Goal: Information Seeking & Learning: Check status

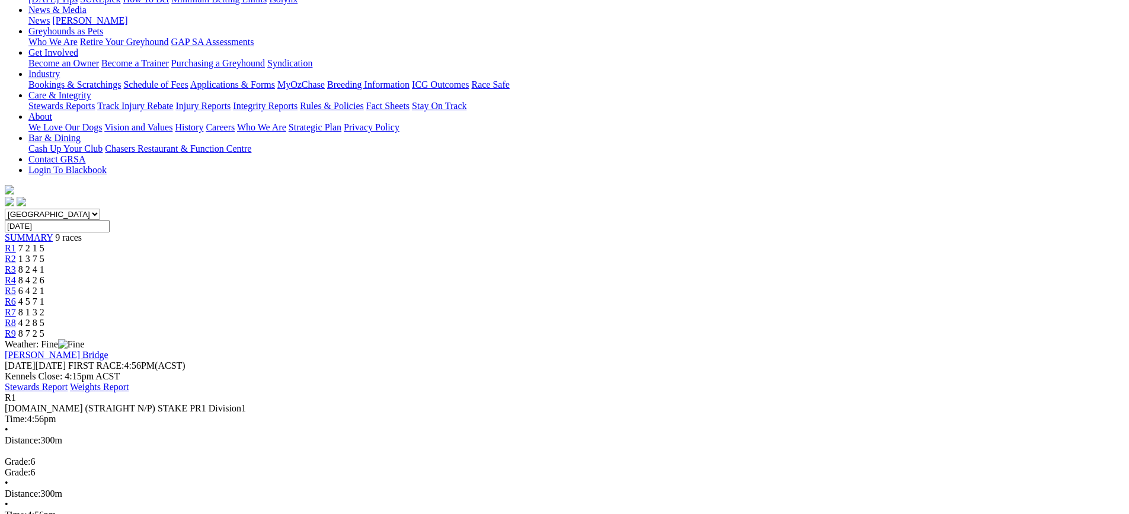
scroll to position [119, 0]
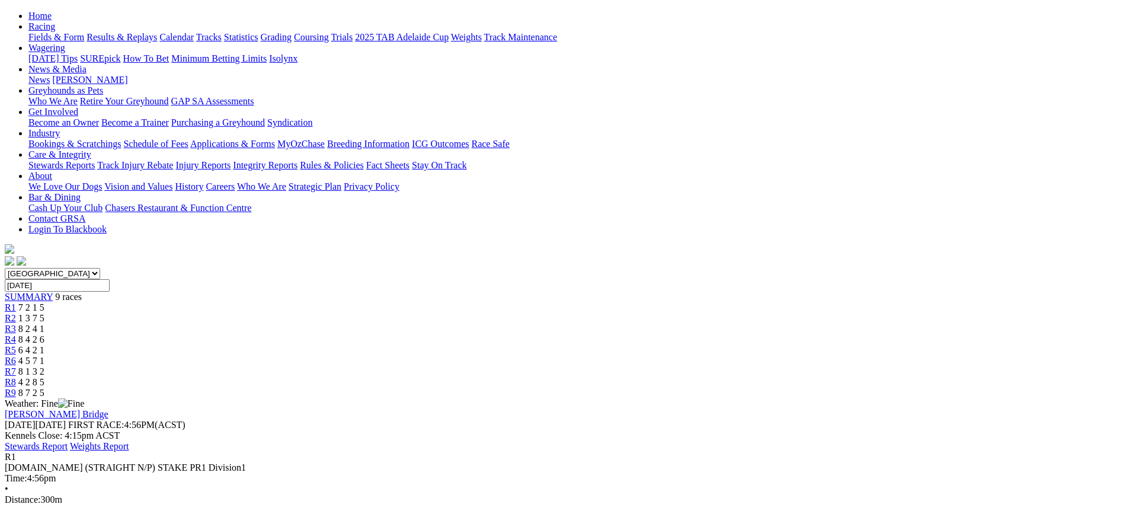
click at [16, 313] on span "R2" at bounding box center [10, 318] width 11 height 10
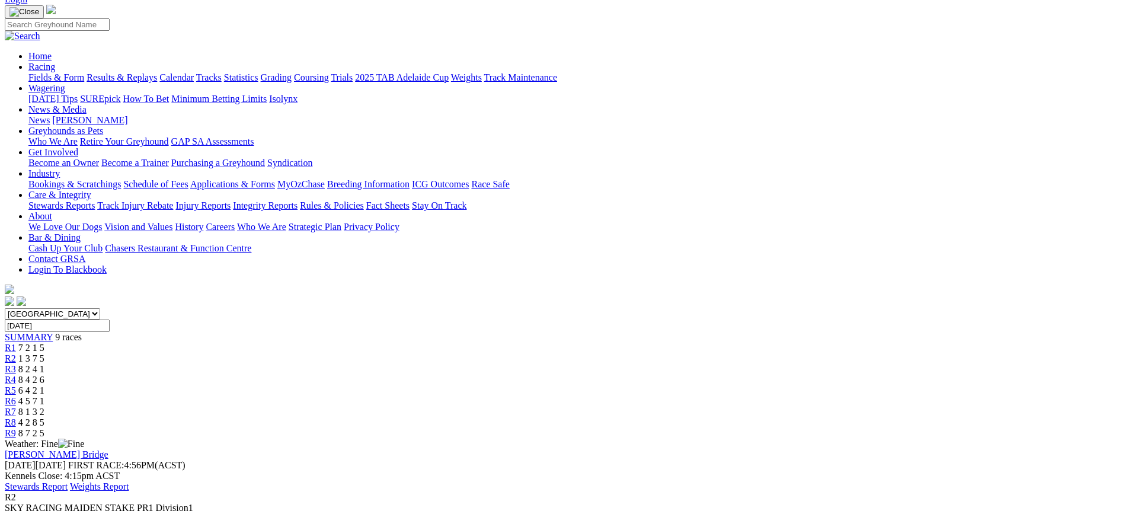
scroll to position [59, 0]
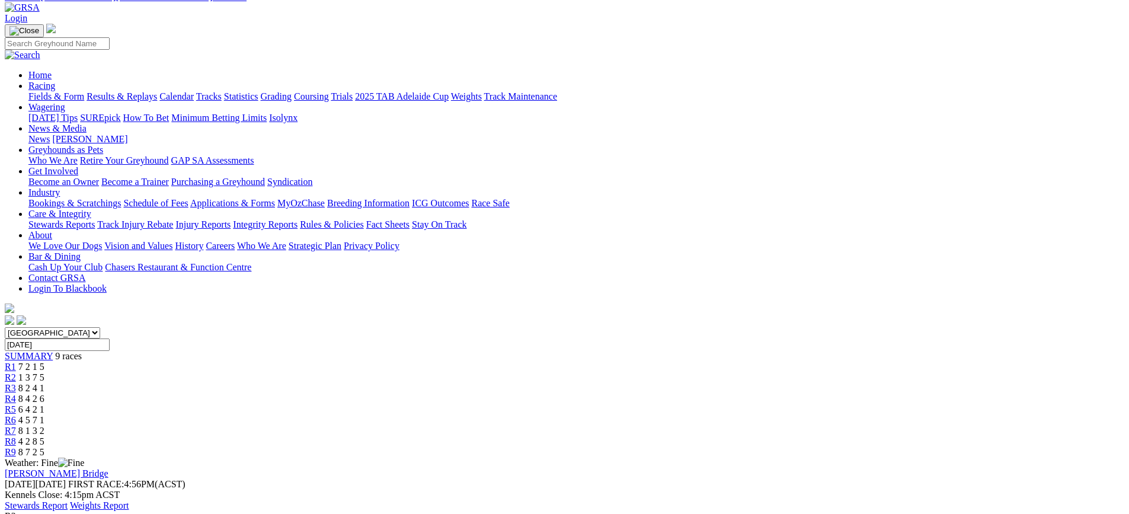
click at [473, 383] on div "R3 8 2 4 1" at bounding box center [565, 388] width 1120 height 11
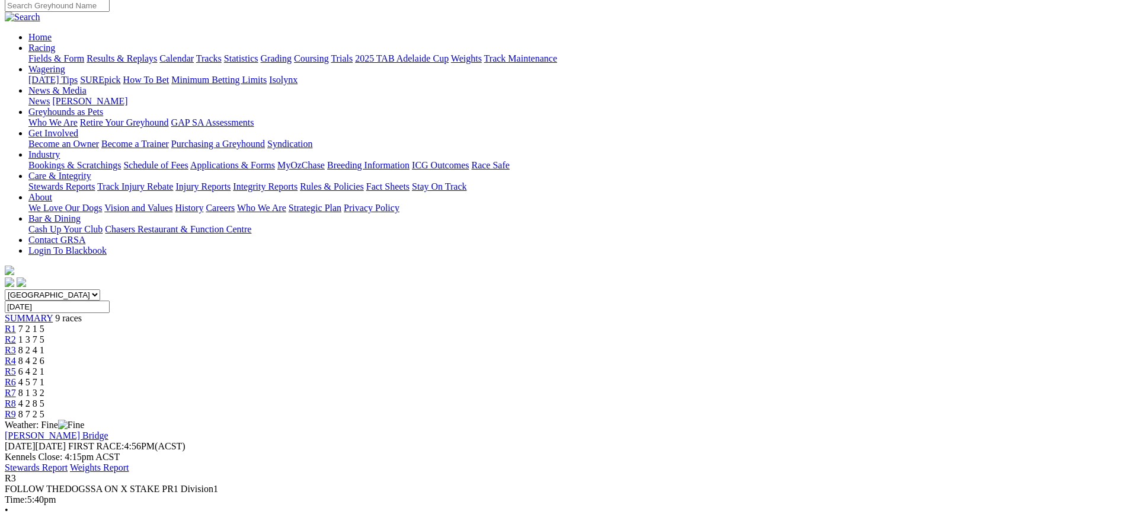
scroll to position [119, 0]
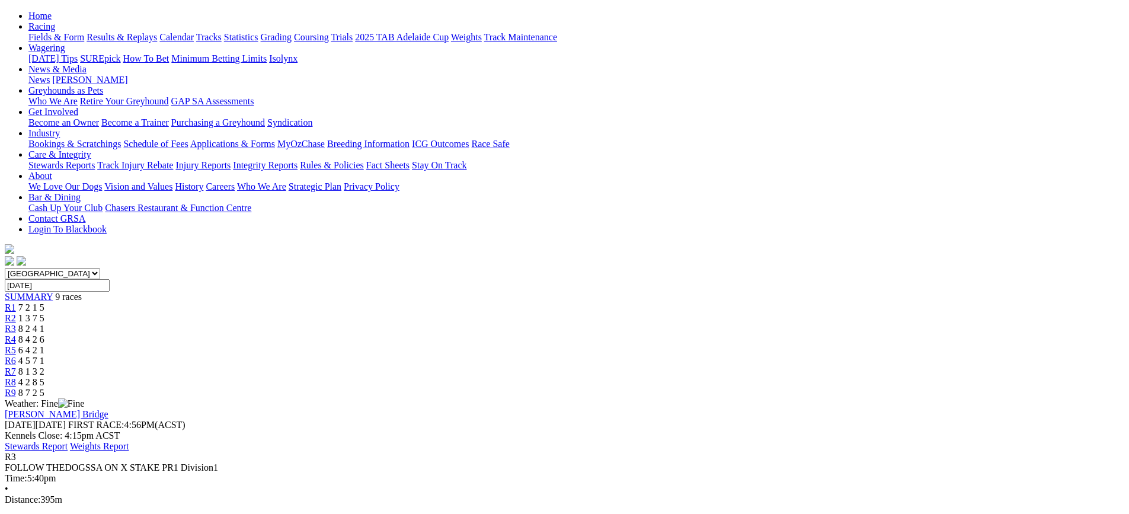
click at [549, 334] on div "R4 8 4 2 6" at bounding box center [565, 339] width 1120 height 11
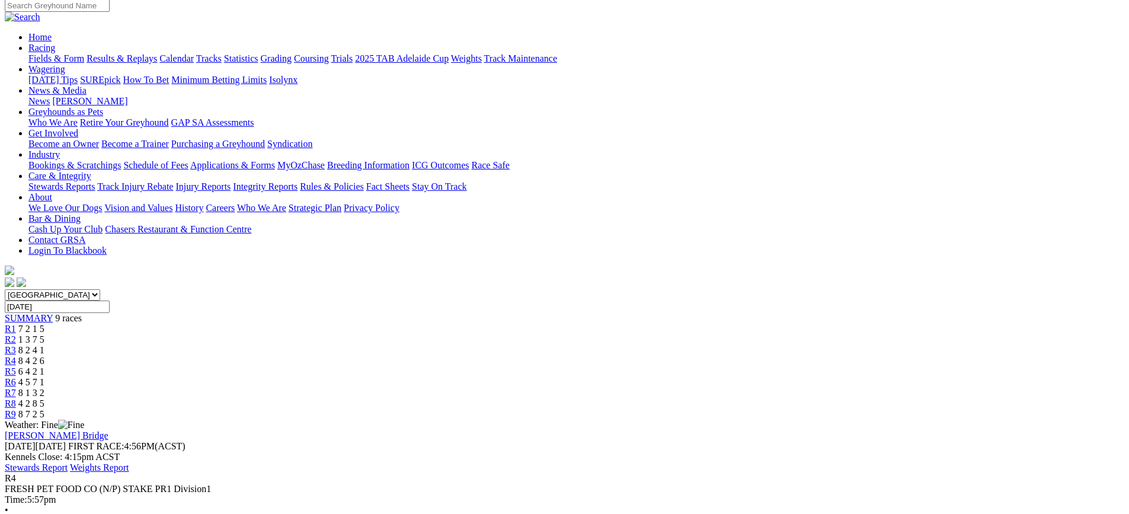
scroll to position [119, 0]
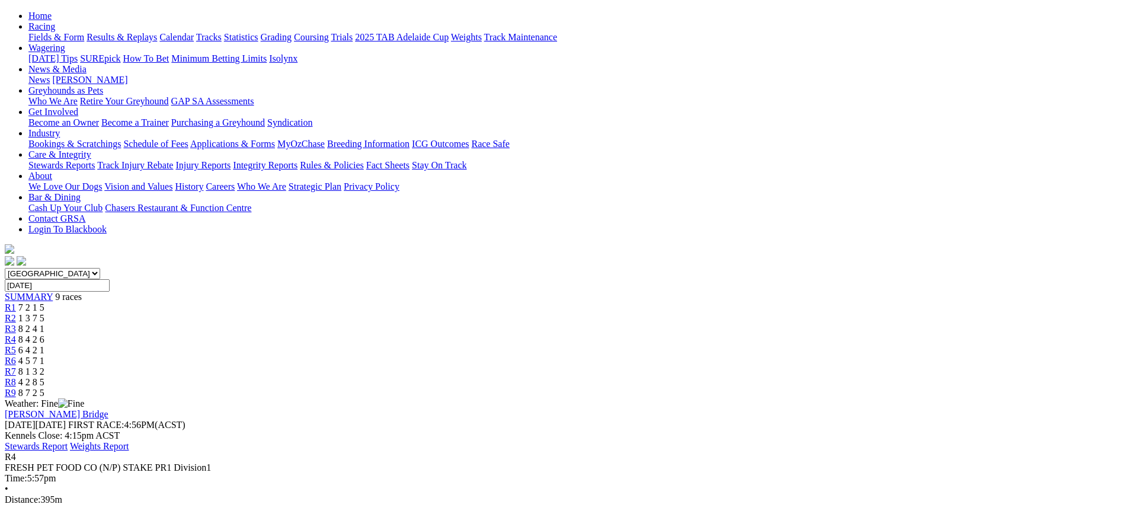
click at [604, 345] on div "R5 6 4 2 1" at bounding box center [565, 350] width 1120 height 11
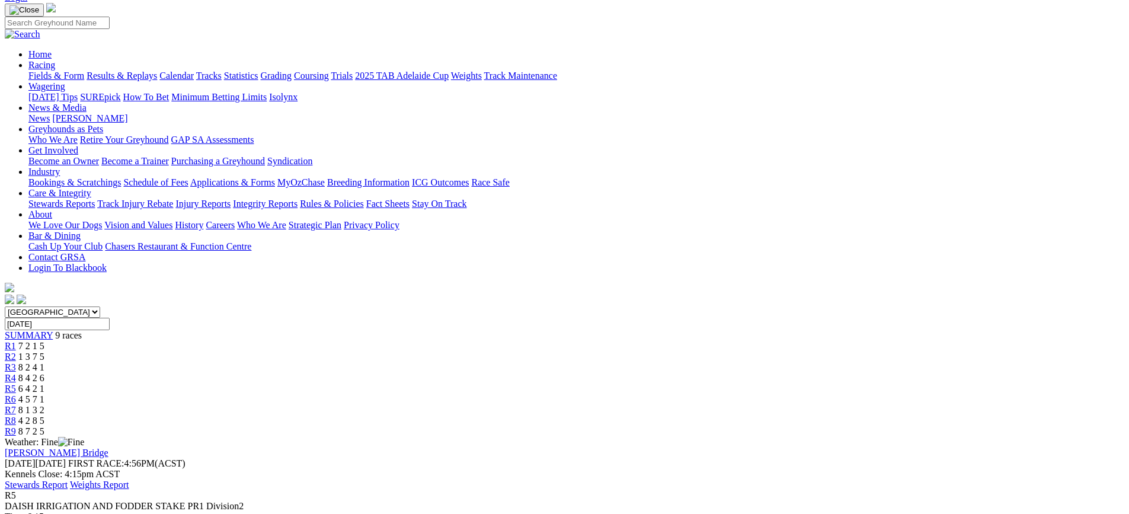
scroll to position [59, 0]
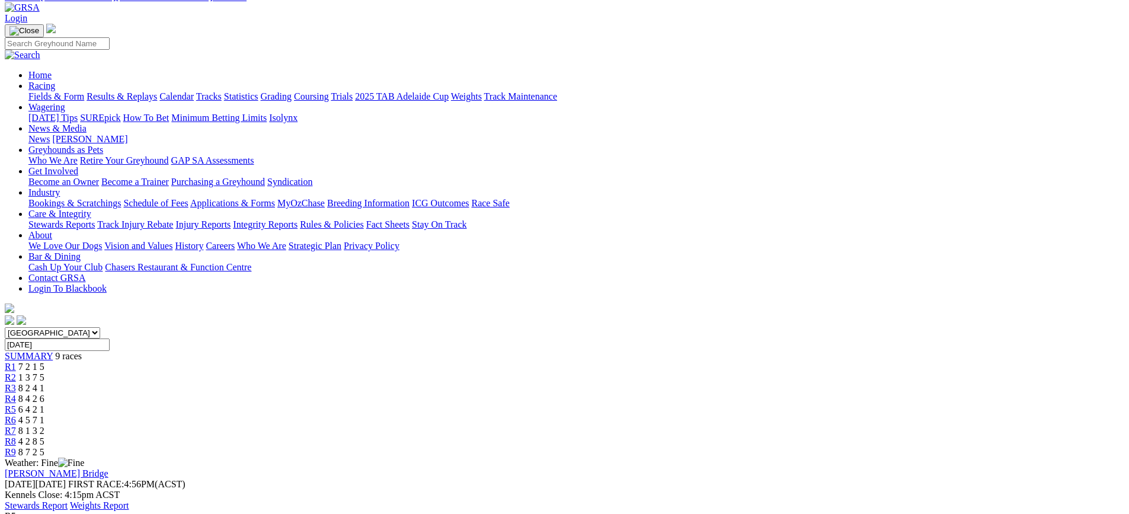
click at [44, 415] on span "4 5 7 1" at bounding box center [31, 420] width 26 height 10
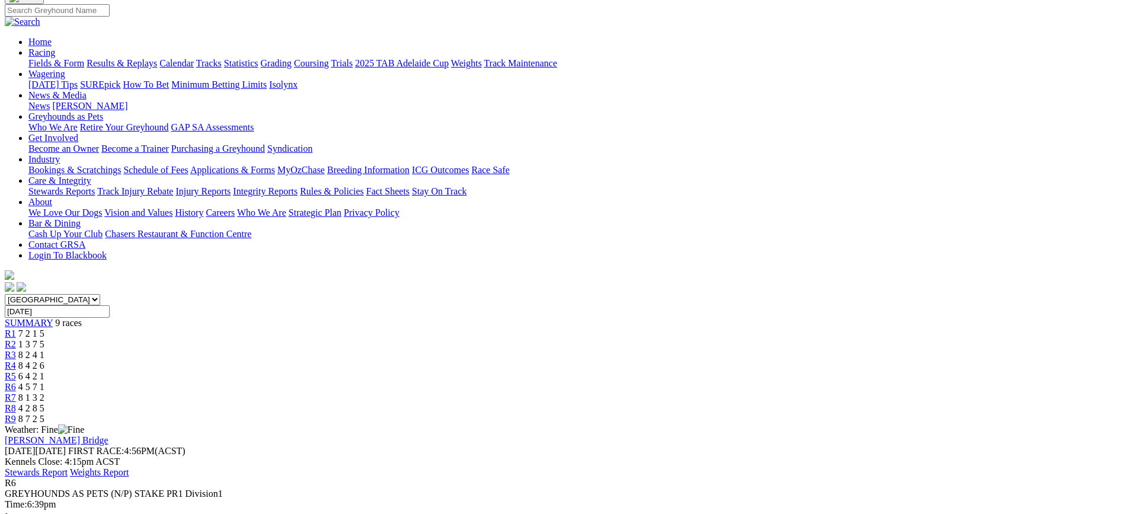
scroll to position [119, 0]
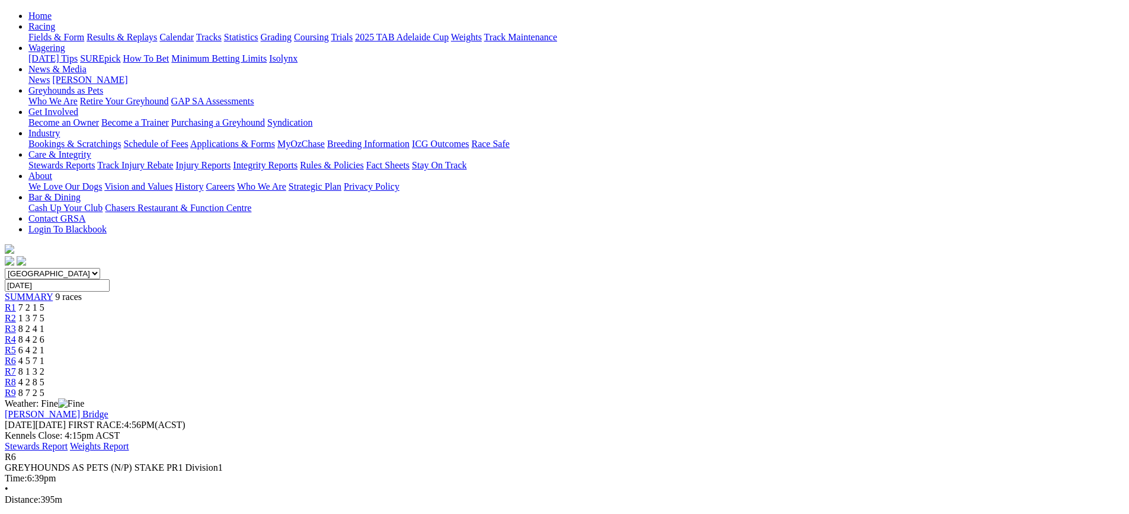
click at [760, 366] on div "R7 8 1 3 2" at bounding box center [565, 371] width 1120 height 11
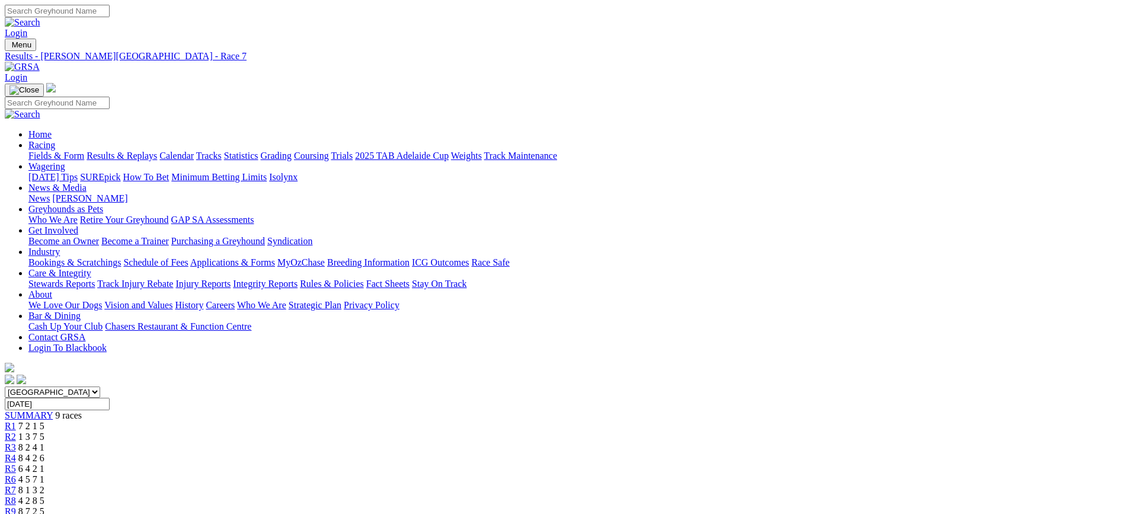
click at [16, 495] on span "R8" at bounding box center [10, 500] width 11 height 10
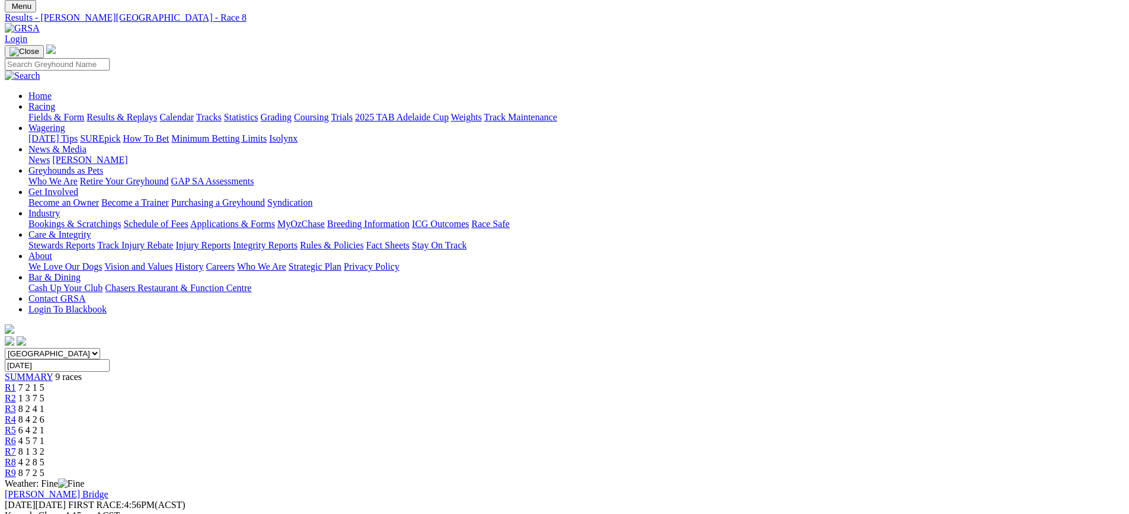
scroll to position [59, 0]
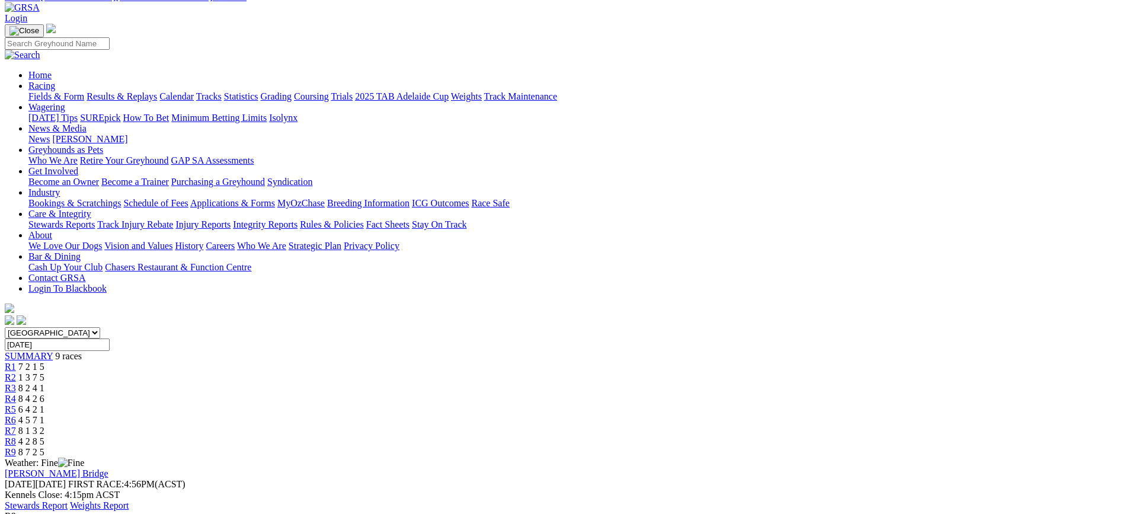
click at [16, 447] on link "R9" at bounding box center [10, 452] width 11 height 10
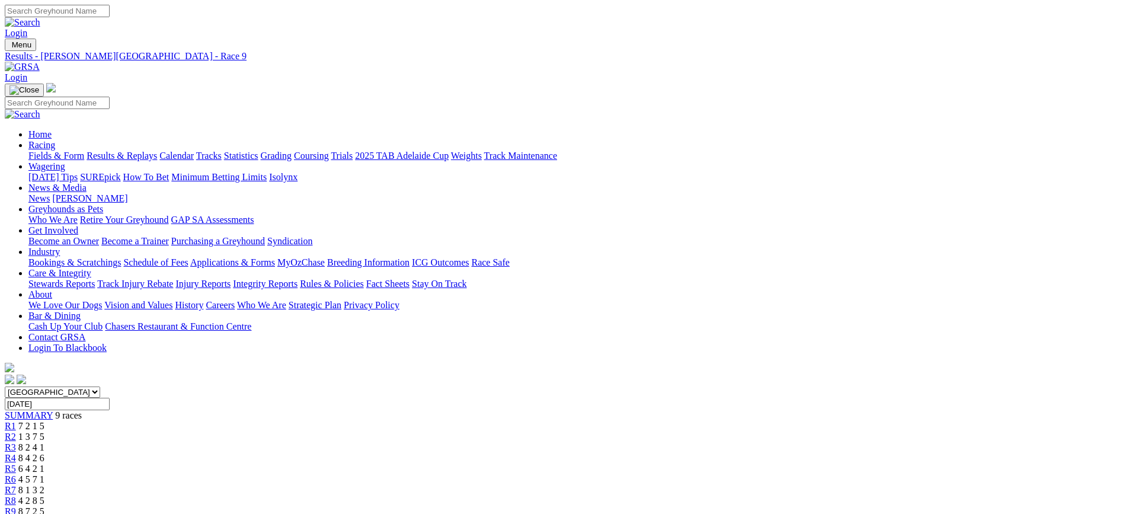
click at [84, 151] on link "Fields & Form" at bounding box center [56, 156] width 56 height 10
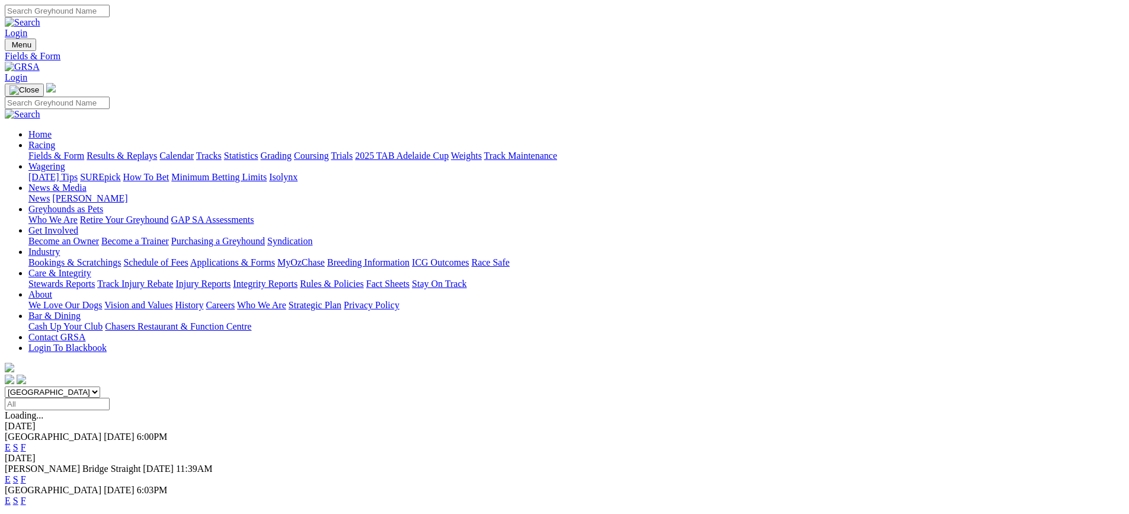
click at [26, 474] on link "F" at bounding box center [23, 479] width 5 height 10
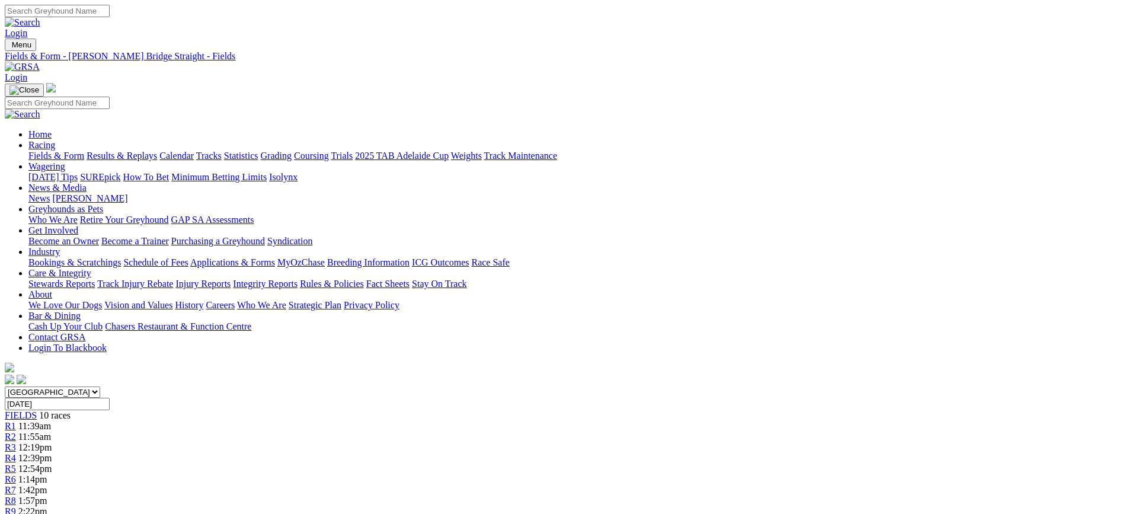
click at [84, 151] on link "Fields & Form" at bounding box center [56, 156] width 56 height 10
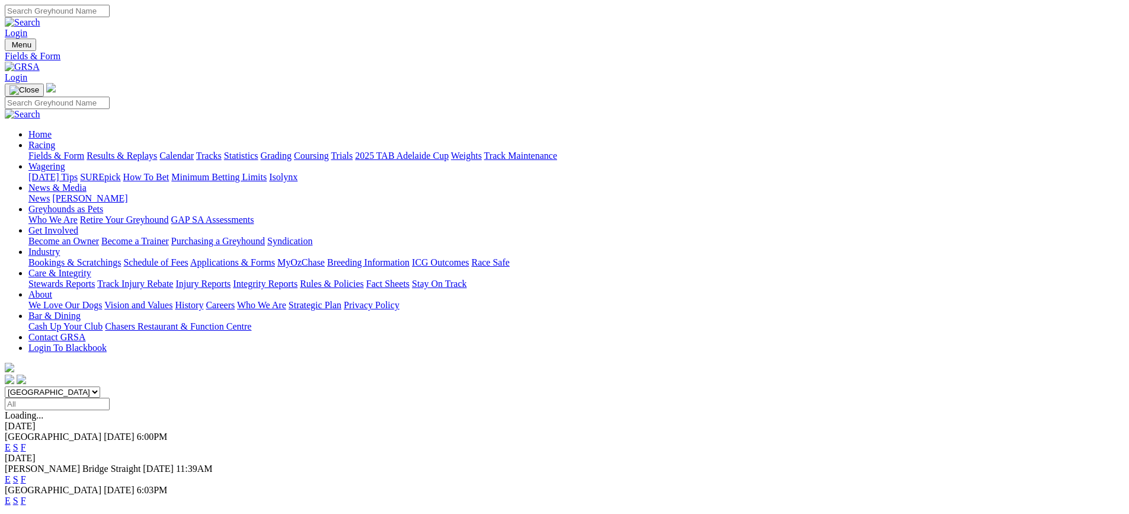
click at [26, 495] on link "F" at bounding box center [23, 500] width 5 height 10
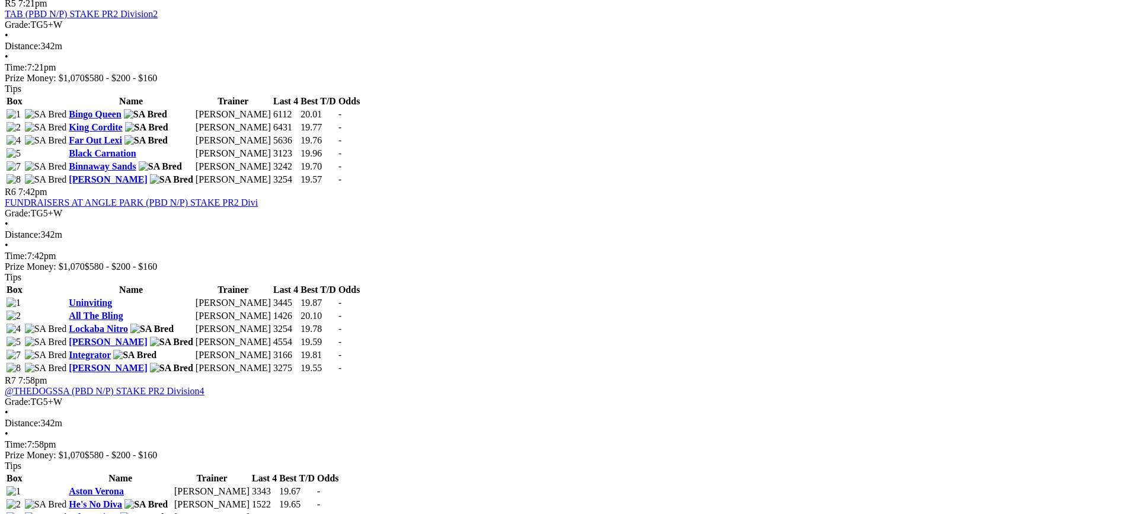
scroll to position [1422, 0]
